Goal: Information Seeking & Learning: Understand process/instructions

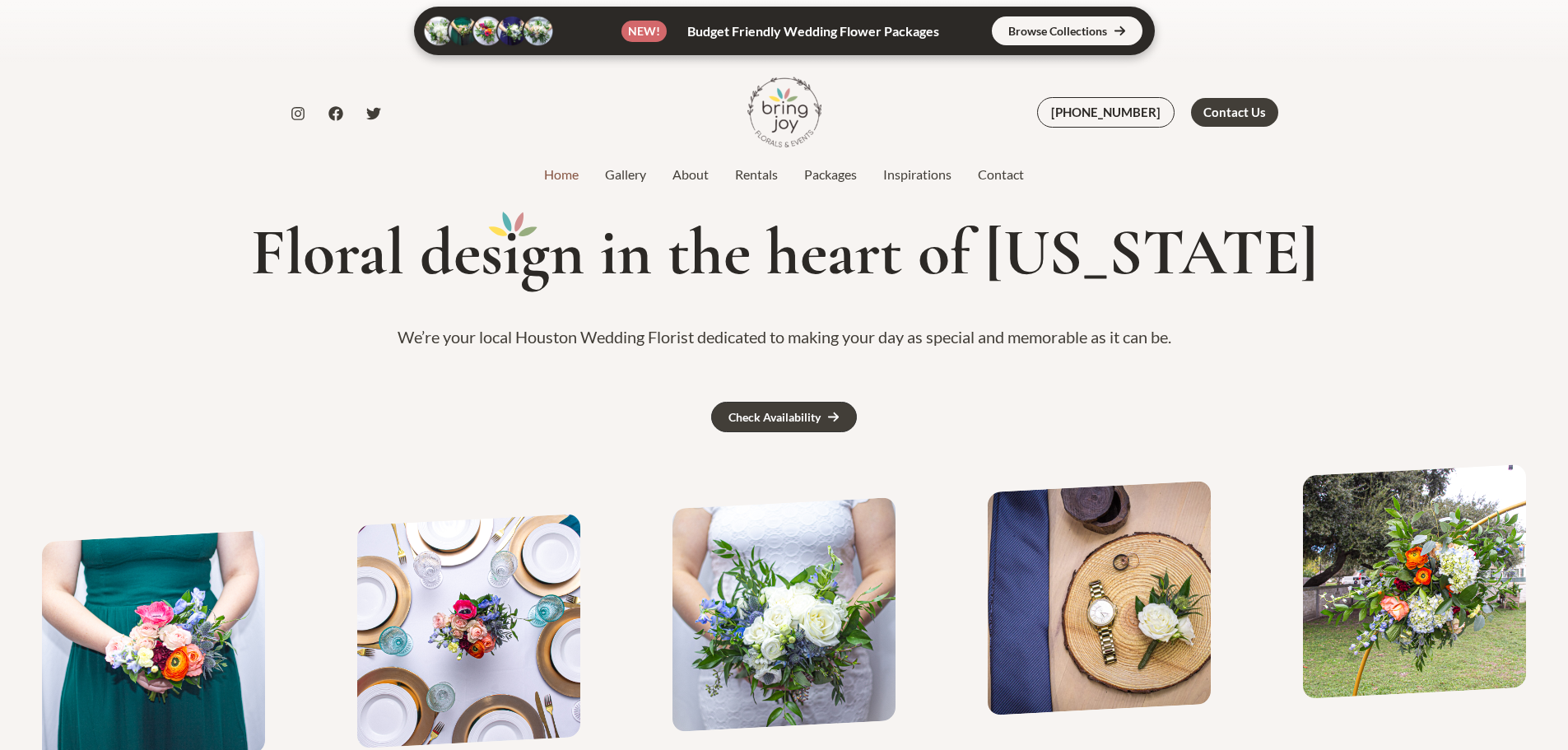
click at [838, 181] on link "Packages" at bounding box center [831, 174] width 79 height 20
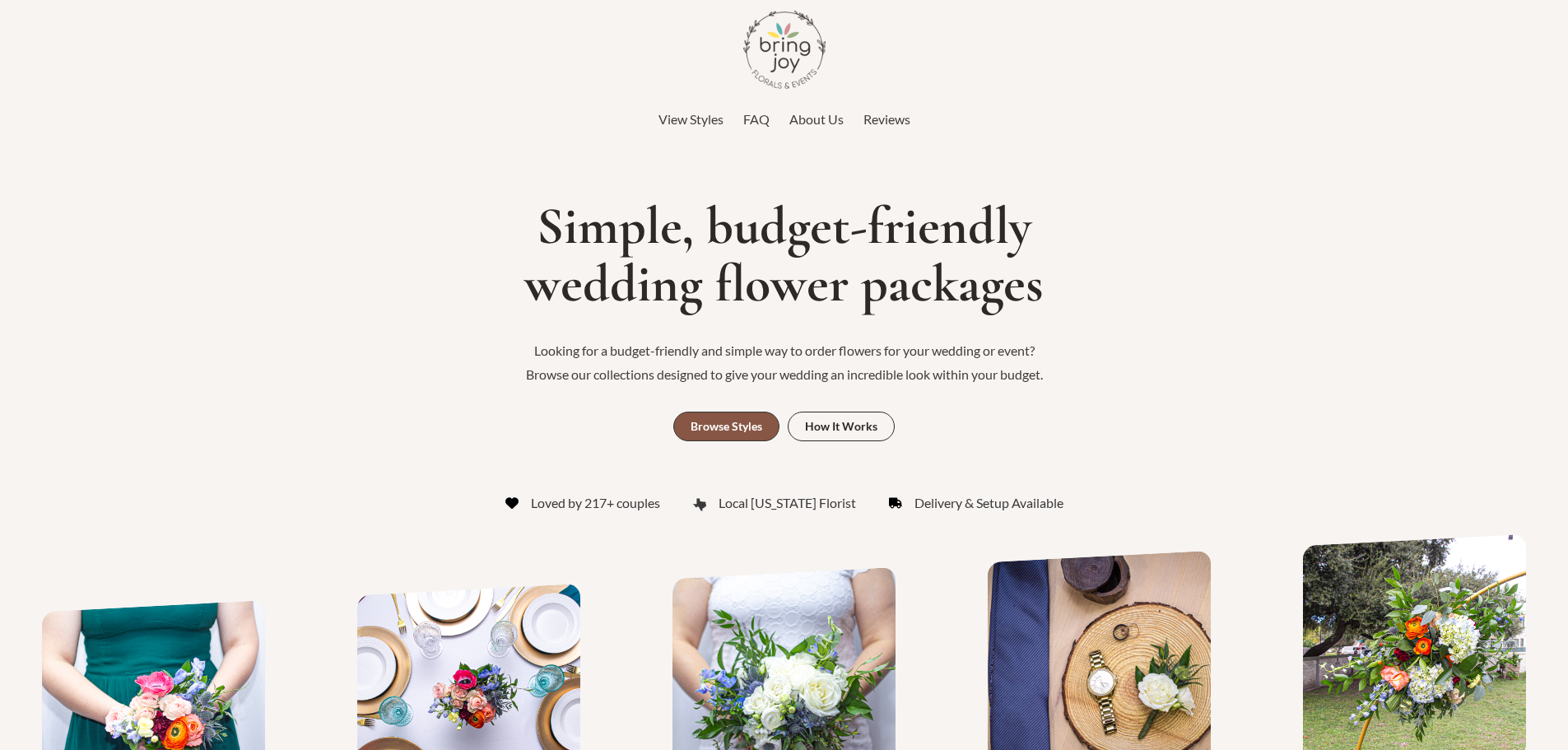
click at [750, 430] on div "Browse Styles" at bounding box center [726, 426] width 72 height 11
click at [857, 413] on link "How It Works" at bounding box center [841, 426] width 107 height 30
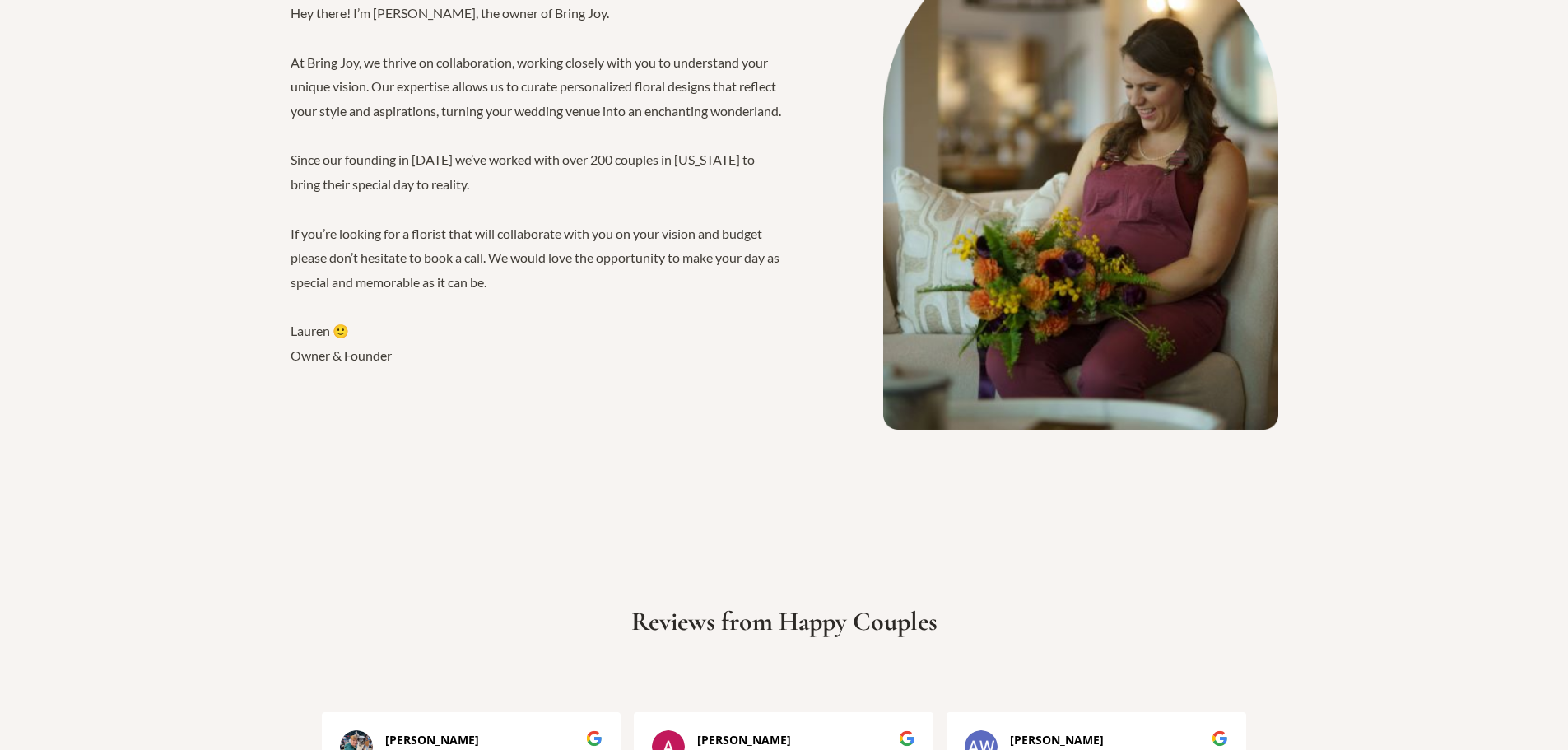
scroll to position [2864, 0]
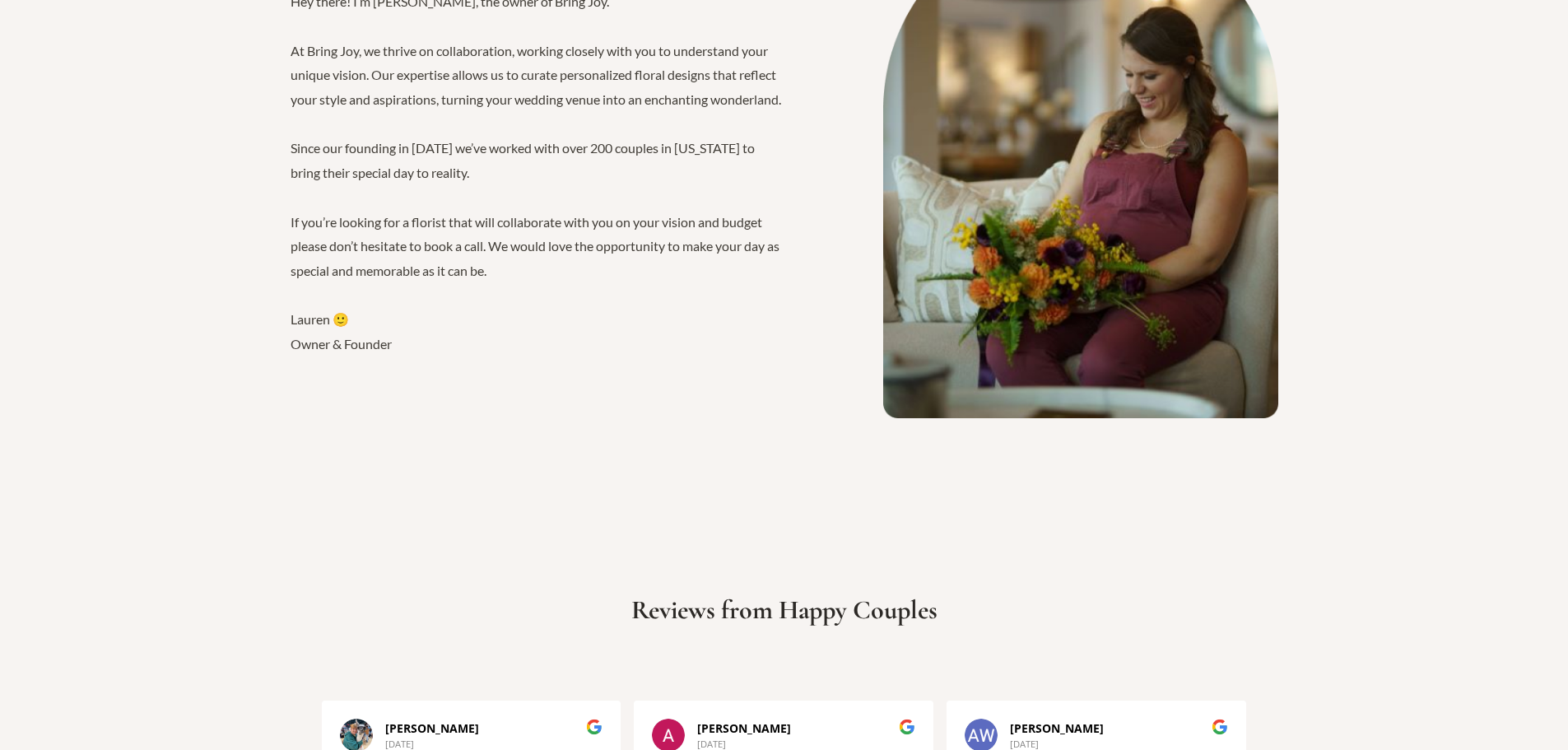
scroll to position [1203, 0]
